Goal: Complete application form

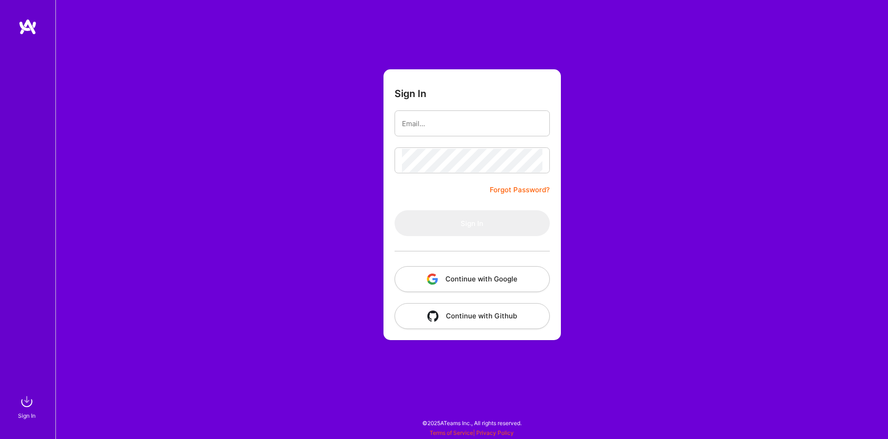
type input "[EMAIL_ADDRESS][DOMAIN_NAME]"
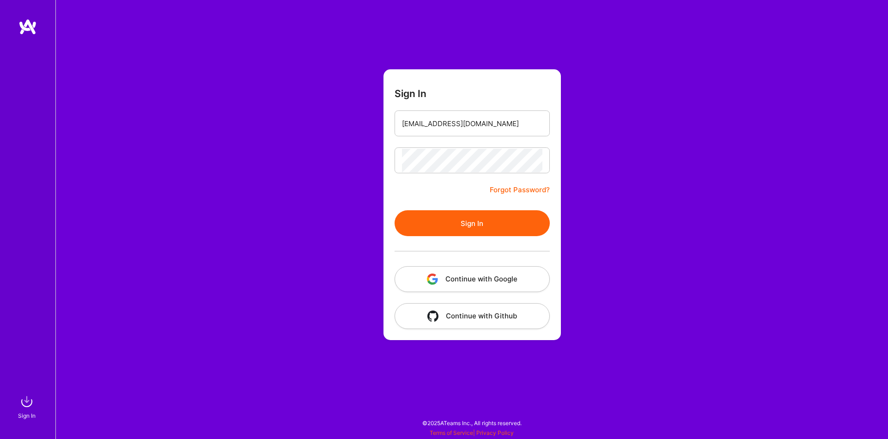
click at [477, 215] on button "Sign In" at bounding box center [472, 223] width 155 height 26
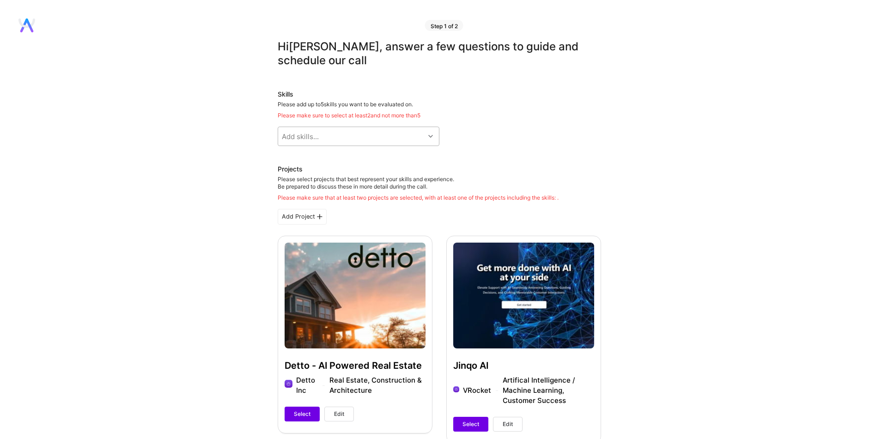
click at [348, 138] on div "Add skills..." at bounding box center [351, 136] width 147 height 18
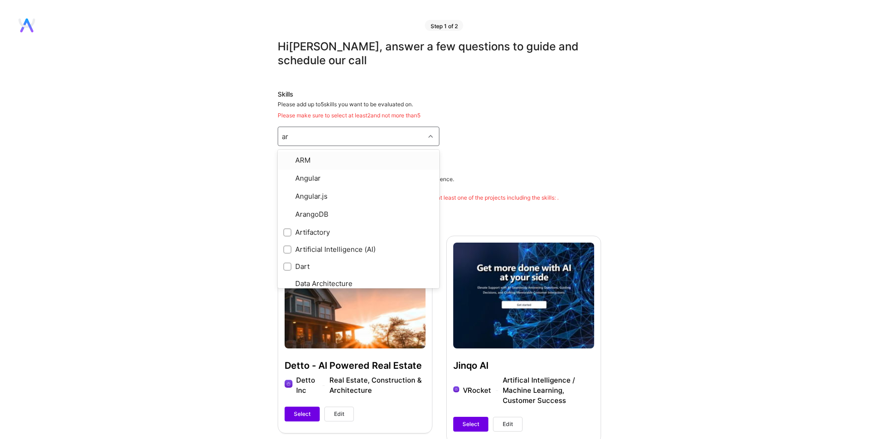
type input "art"
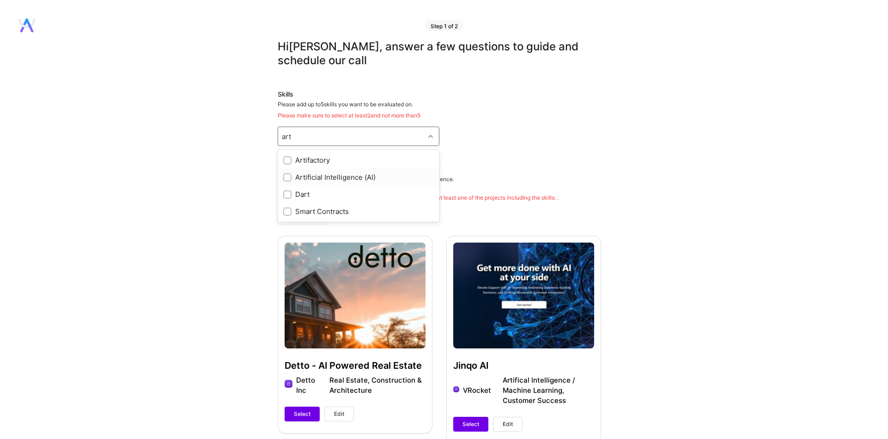
click at [291, 175] on div at bounding box center [287, 177] width 8 height 8
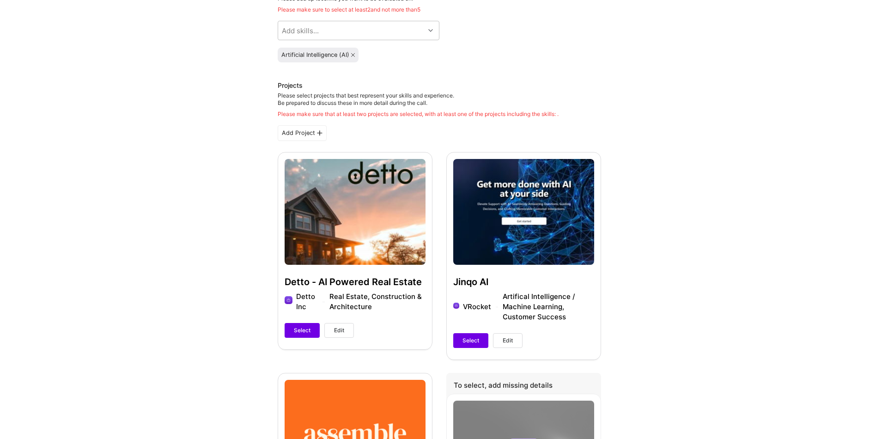
scroll to position [146, 0]
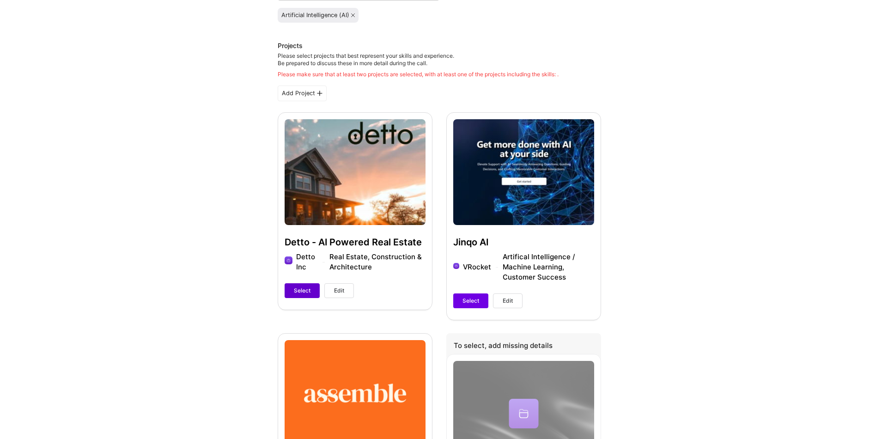
click at [301, 289] on span "Select" at bounding box center [302, 291] width 17 height 8
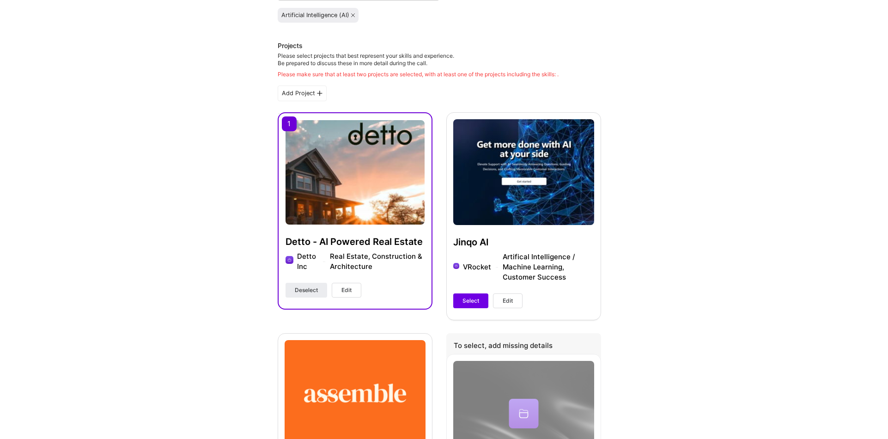
click at [470, 302] on span "Select" at bounding box center [471, 301] width 17 height 8
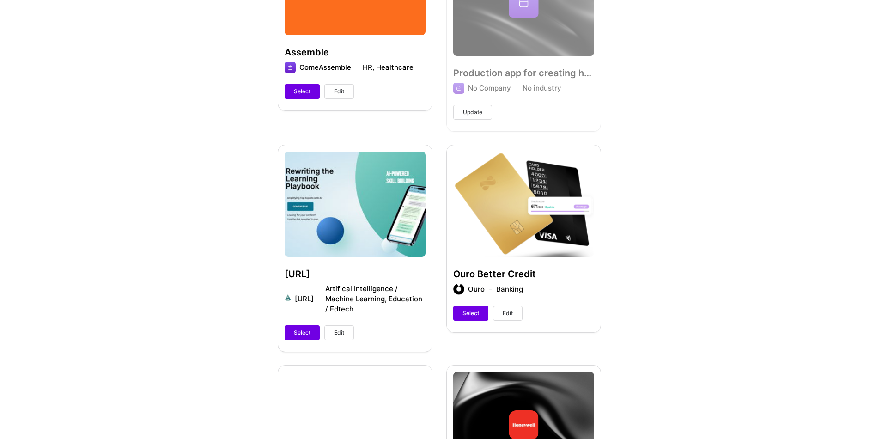
scroll to position [552, 0]
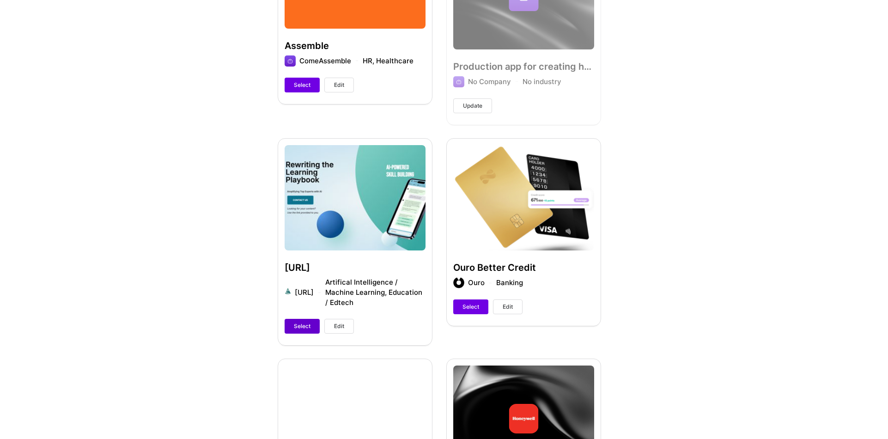
click at [294, 327] on span "Select" at bounding box center [302, 326] width 17 height 8
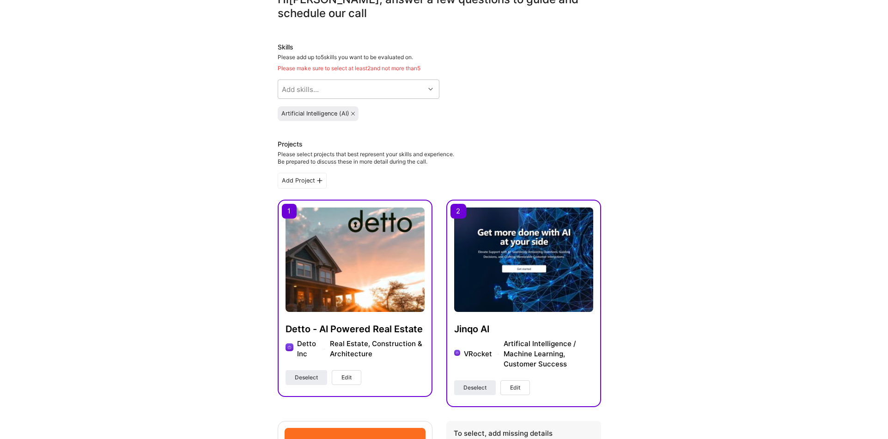
scroll to position [0, 0]
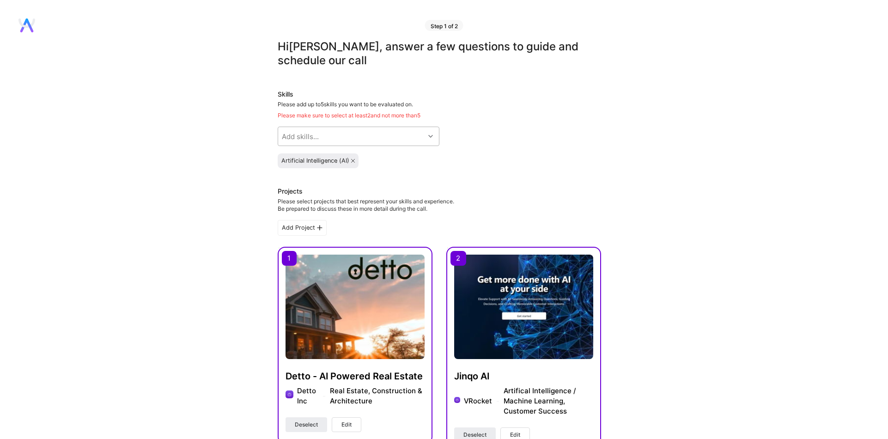
click at [372, 135] on div "Add skills..." at bounding box center [351, 136] width 147 height 18
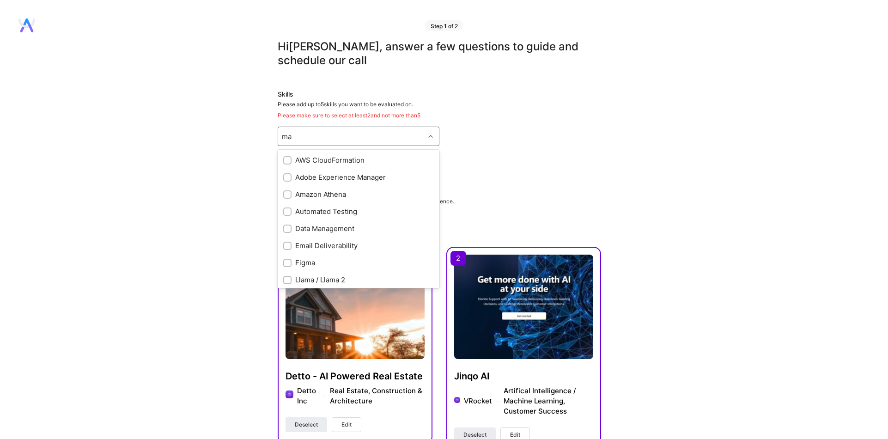
type input "m"
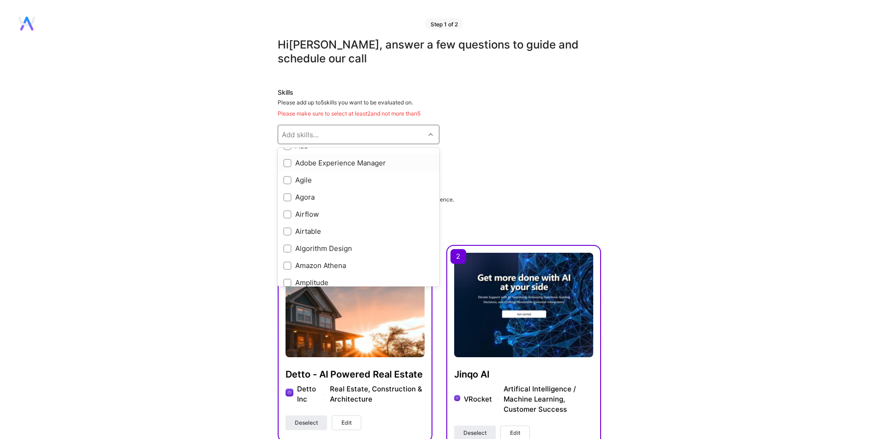
scroll to position [270, 0]
click at [310, 132] on div "Add skills..." at bounding box center [300, 135] width 37 height 10
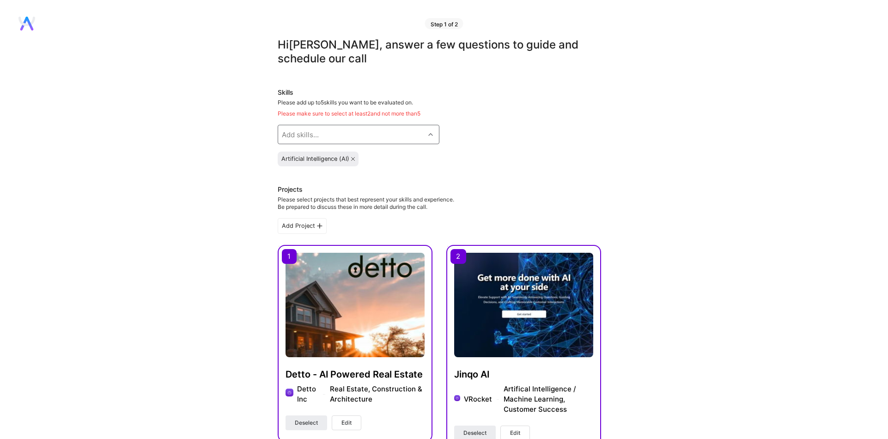
click at [310, 135] on div "Add skills..." at bounding box center [300, 135] width 37 height 10
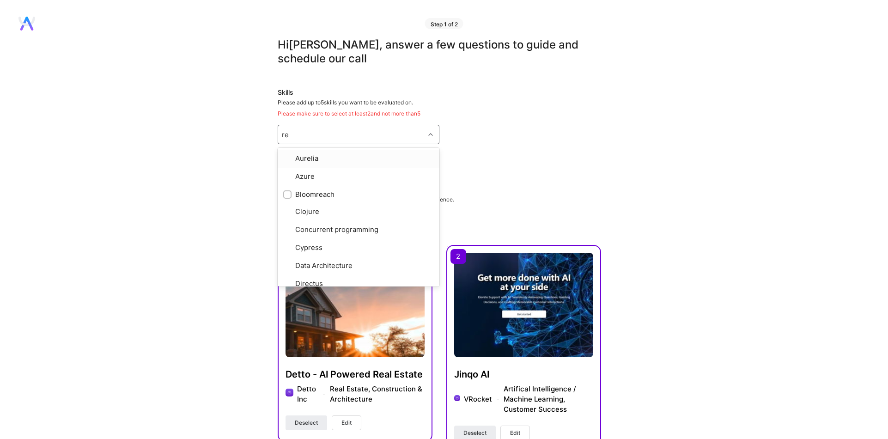
type input "rea"
click at [318, 206] on div "React" at bounding box center [358, 210] width 151 height 10
checkbox input "true"
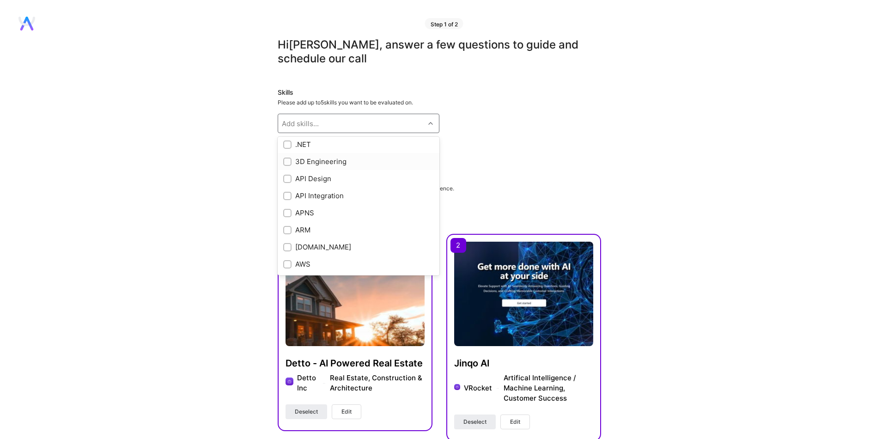
scroll to position [4, 0]
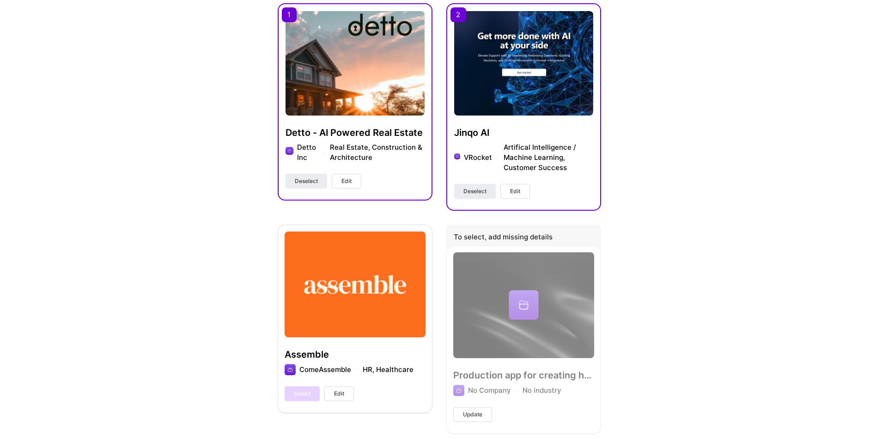
scroll to position [267, 0]
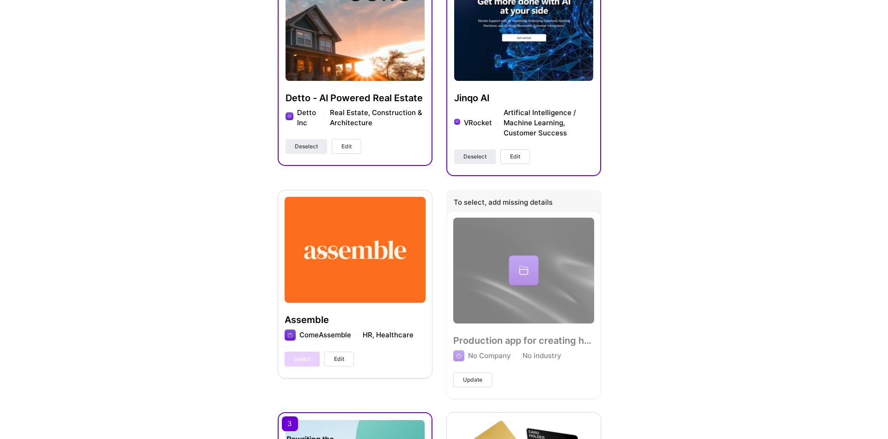
click at [513, 159] on span "Edit" at bounding box center [515, 157] width 10 height 8
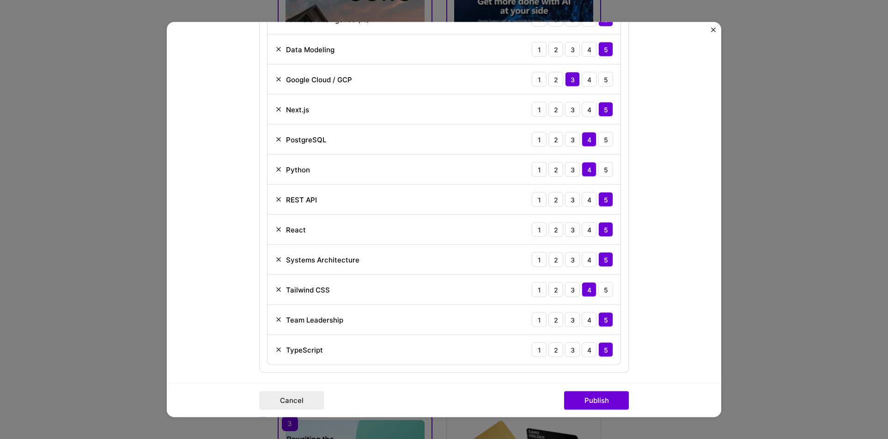
scroll to position [716, 0]
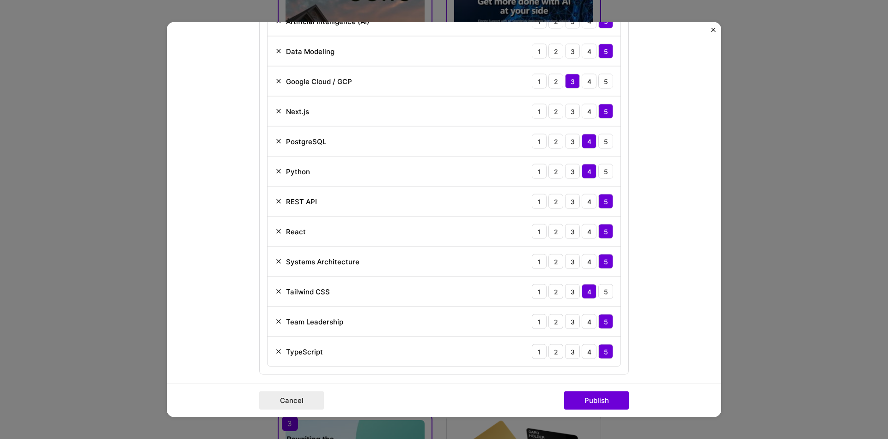
click at [774, 150] on div "Project title Jinqo AI Company VRocket Project industry Industry 2 Project Link…" at bounding box center [444, 219] width 888 height 439
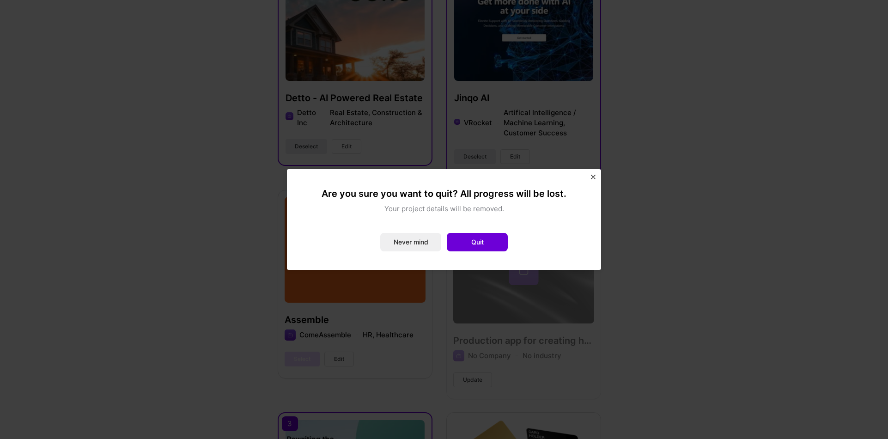
click at [592, 176] on img "Close" at bounding box center [593, 177] width 5 height 5
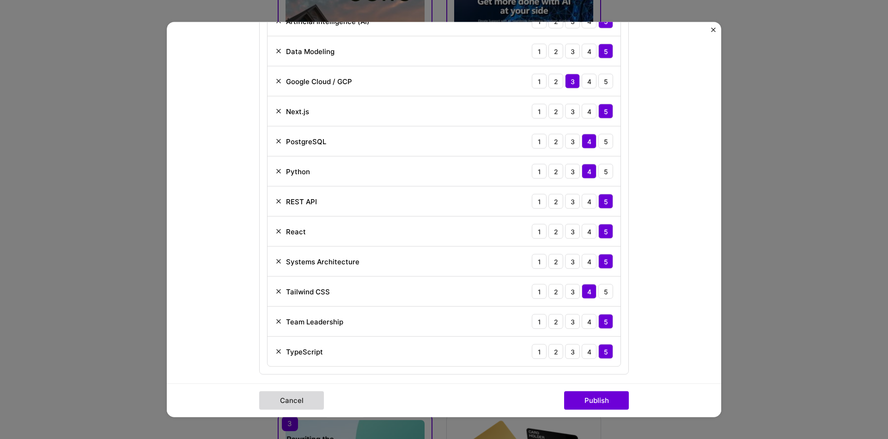
click at [288, 401] on button "Cancel" at bounding box center [291, 400] width 65 height 18
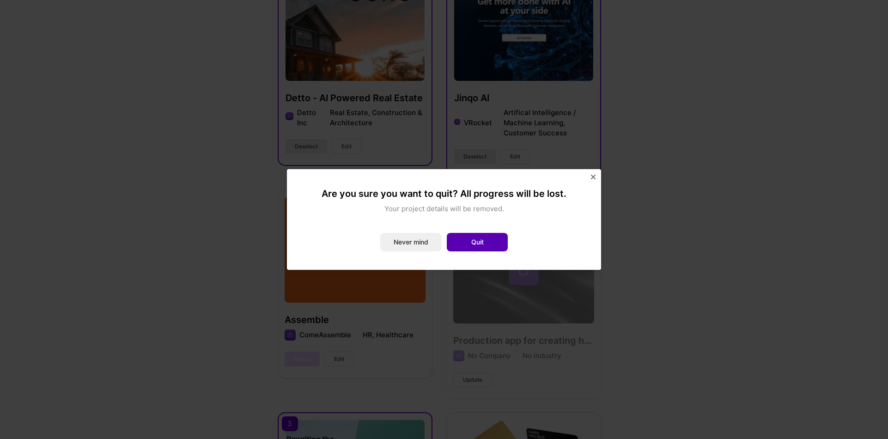
click at [465, 241] on button "Quit" at bounding box center [477, 242] width 61 height 18
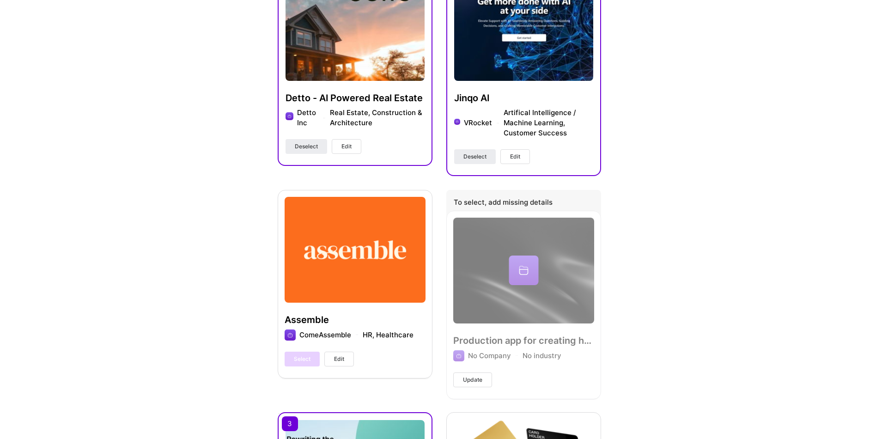
scroll to position [0, 0]
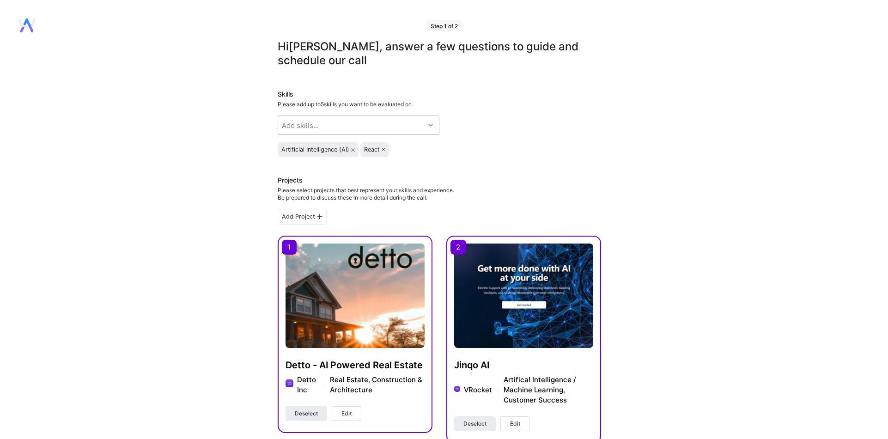
click at [333, 121] on div "Add skills..." at bounding box center [351, 125] width 147 height 18
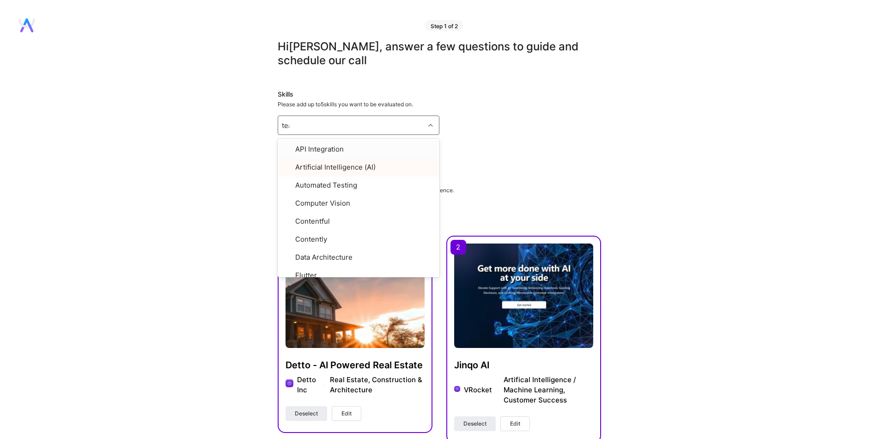
type input "team"
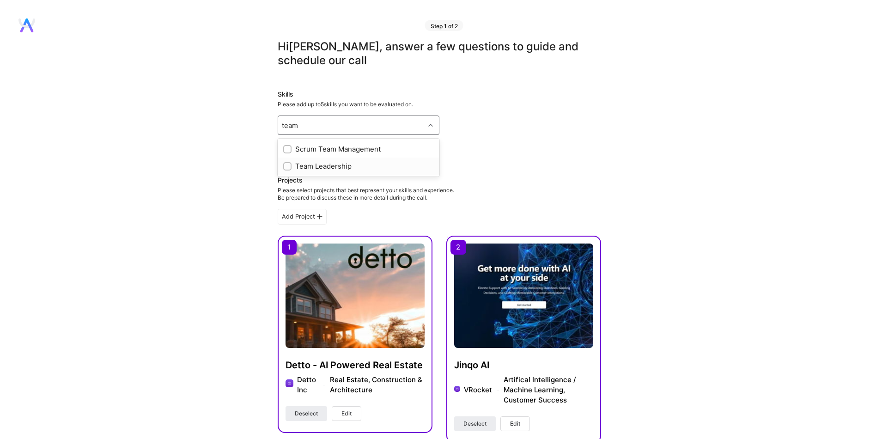
click at [310, 169] on div "Team Leadership" at bounding box center [358, 166] width 151 height 10
checkbox input "true"
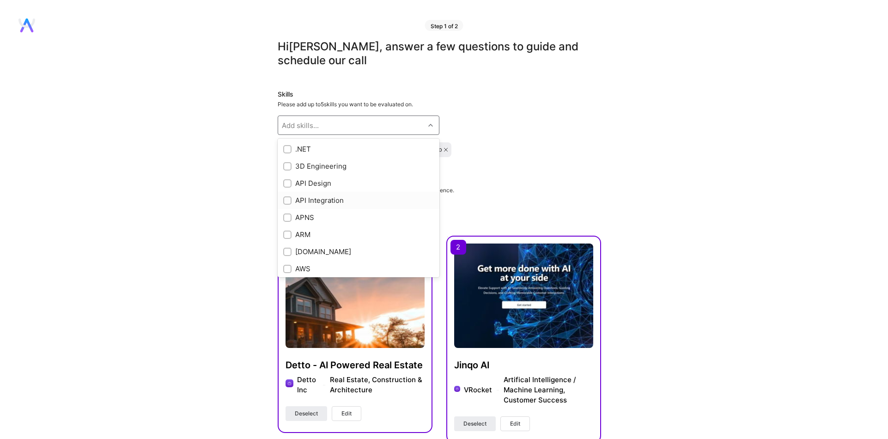
click at [287, 201] on input "checkbox" at bounding box center [288, 201] width 6 height 6
checkbox input "true"
click at [292, 175] on div "GPT / OpenAI" at bounding box center [358, 176] width 151 height 10
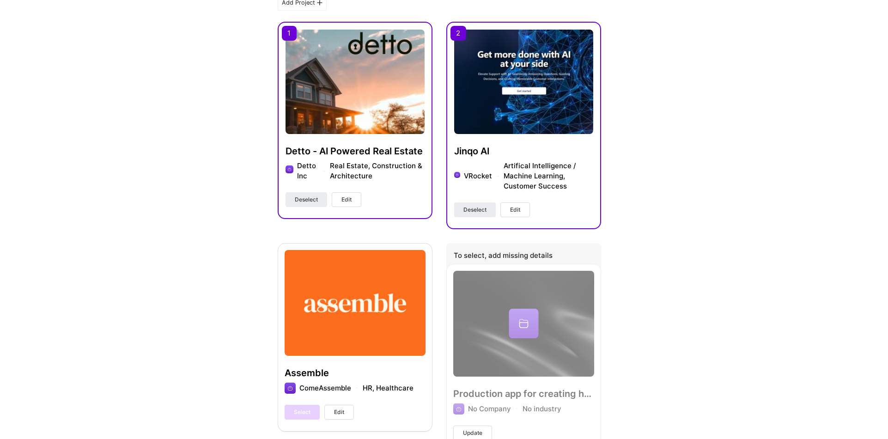
scroll to position [0, 0]
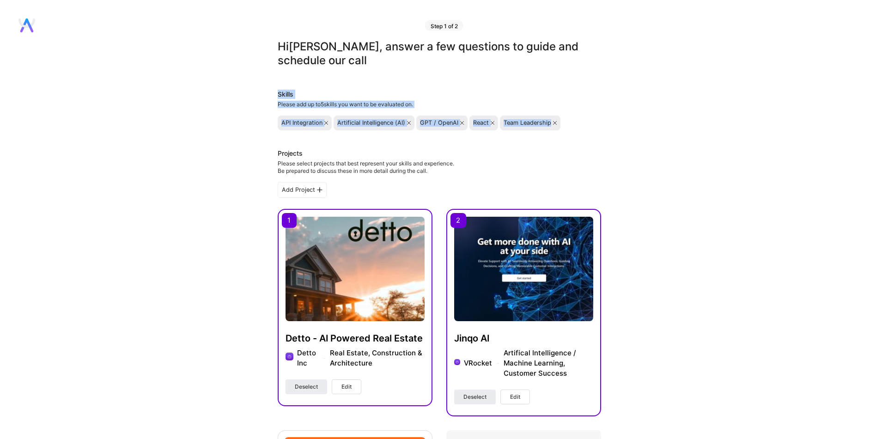
drag, startPoint x: 278, startPoint y: 93, endPoint x: 578, endPoint y: 123, distance: 301.4
click at [578, 123] on div "Skills Please add up to 5 skills you want to be evaluated on. API Integration A…" at bounding box center [440, 110] width 324 height 41
copy div "Skills Please add up to 5 skills you want to be evaluated on. API Integration A…"
